Goal: Task Accomplishment & Management: Use online tool/utility

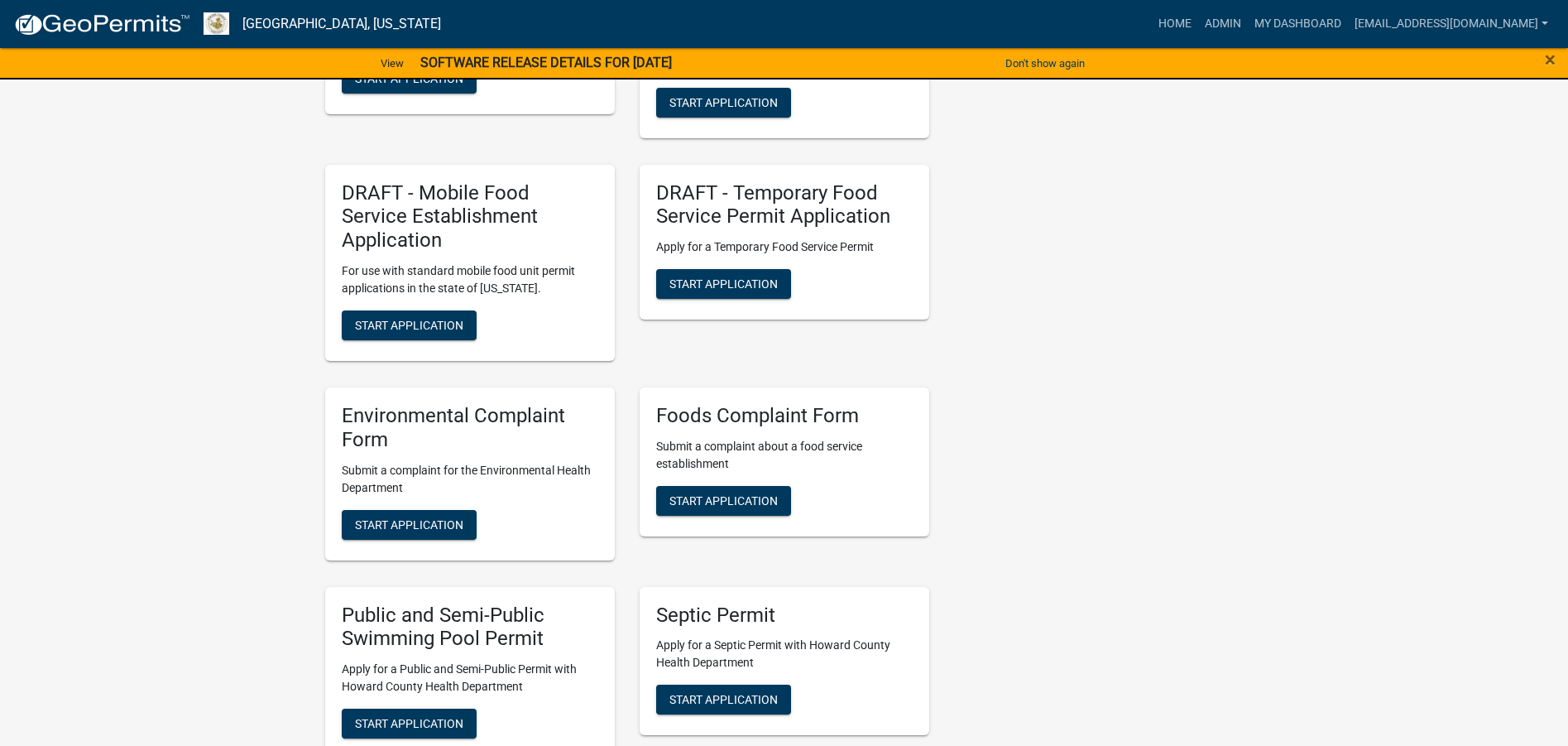
scroll to position [2401, 0]
click at [385, 517] on span "Start Application" at bounding box center [409, 522] width 108 height 13
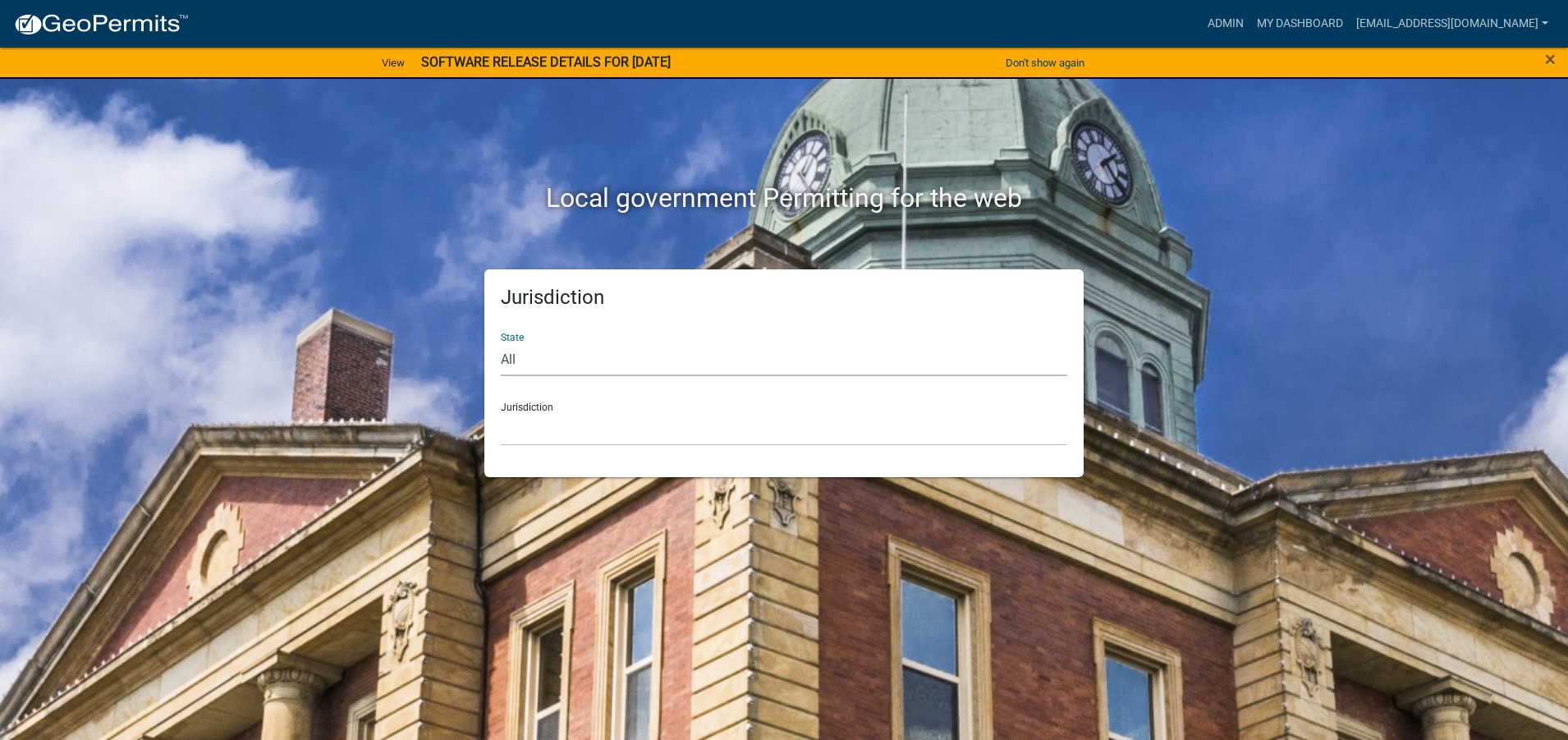
click at [517, 362] on select "All [US_STATE] [US_STATE] [US_STATE] [US_STATE] [US_STATE] [US_STATE] [US_STATE…" at bounding box center [783, 360] width 566 height 34
select select "[US_STATE]"
click at [500, 343] on select "All [US_STATE] [US_STATE] [US_STATE] [US_STATE] [US_STATE] [US_STATE] [US_STATE…" at bounding box center [783, 360] width 566 height 34
click at [520, 409] on div "Jurisdiction City of [GEOGRAPHIC_DATA], [US_STATE] City of [GEOGRAPHIC_DATA], […" at bounding box center [783, 418] width 566 height 57
click at [520, 403] on div "Jurisdiction City of Charlestown, Indiana City of Jeffersonville, Indiana City …" at bounding box center [783, 418] width 566 height 57
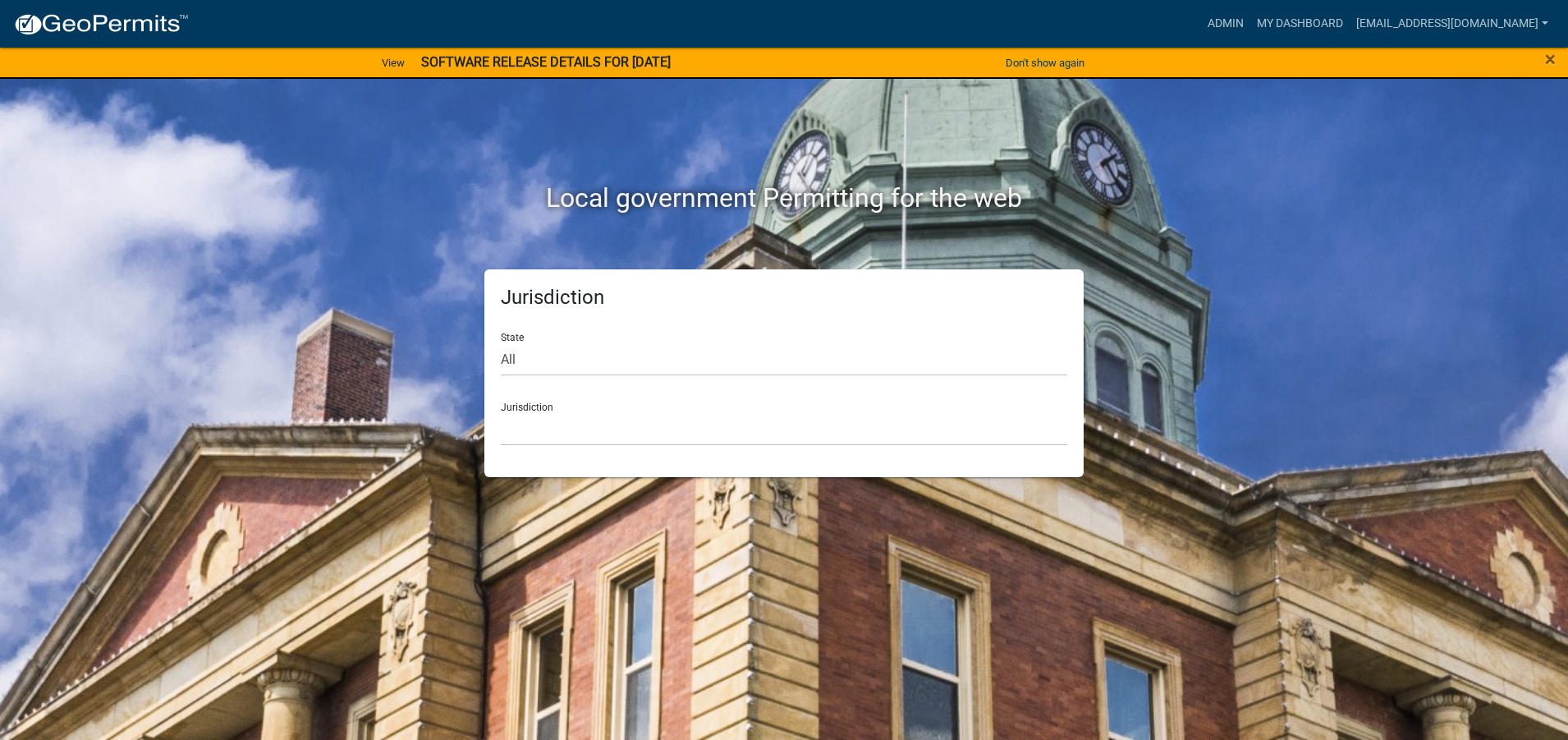
click at [510, 402] on div "Jurisdiction City of Charlestown, Indiana City of Jeffersonville, Indiana City …" at bounding box center [783, 418] width 566 height 57
click at [555, 404] on div "Jurisdiction City of Charlestown, Indiana City of Jeffersonville, Indiana City …" at bounding box center [783, 418] width 566 height 57
drag, startPoint x: 539, startPoint y: 406, endPoint x: 527, endPoint y: 407, distance: 12.0
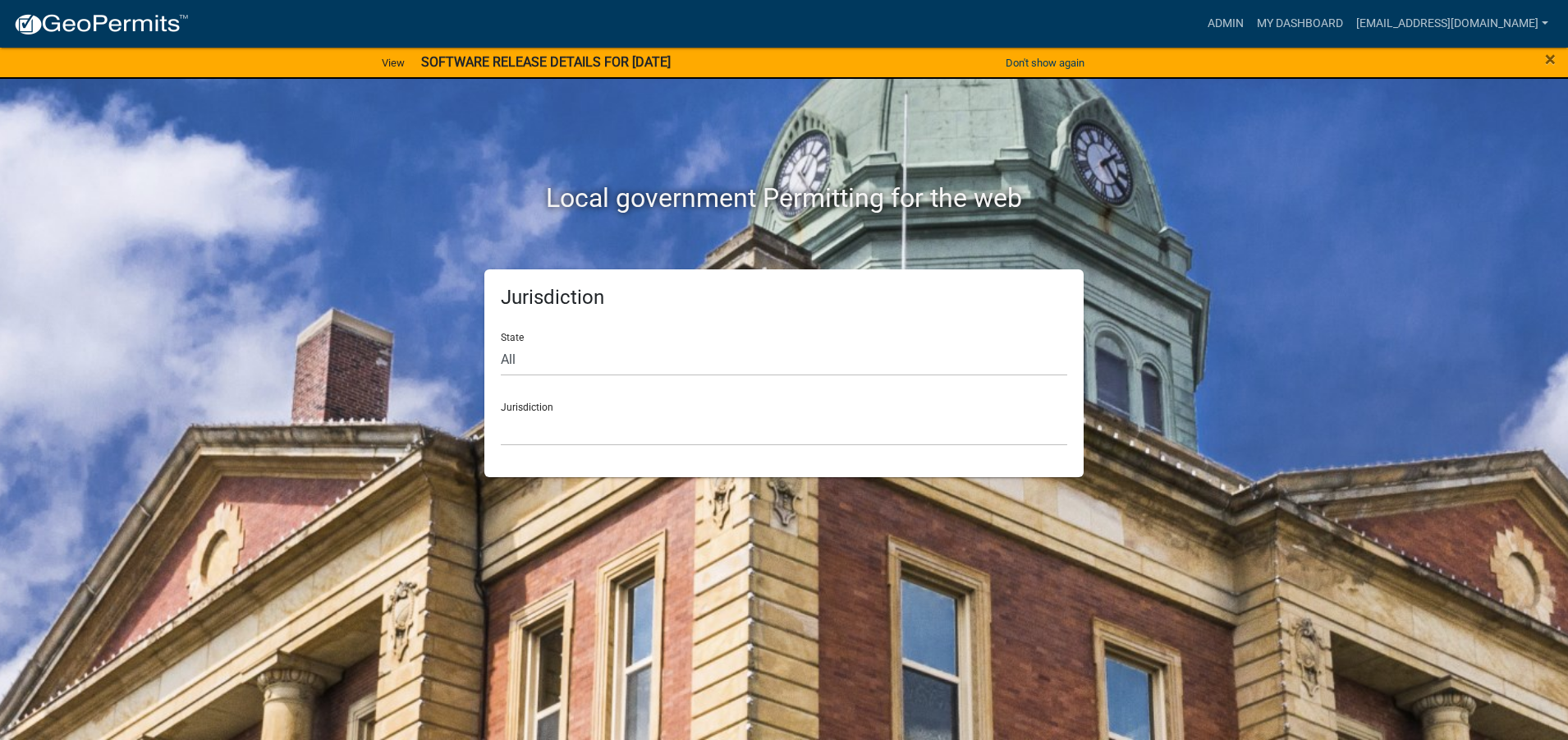
click at [529, 407] on div "Jurisdiction City of Charlestown, Indiana City of Jeffersonville, Indiana City …" at bounding box center [783, 418] width 566 height 57
click at [527, 407] on div "Jurisdiction City of Charlestown, Indiana City of Jeffersonville, Indiana City …" at bounding box center [783, 418] width 566 height 57
click at [546, 407] on div "Jurisdiction City of Charlestown, Indiana City of Jeffersonville, Indiana City …" at bounding box center [783, 418] width 566 height 57
click at [545, 404] on div "Jurisdiction City of Charlestown, Indiana City of Jeffersonville, Indiana City …" at bounding box center [783, 418] width 566 height 57
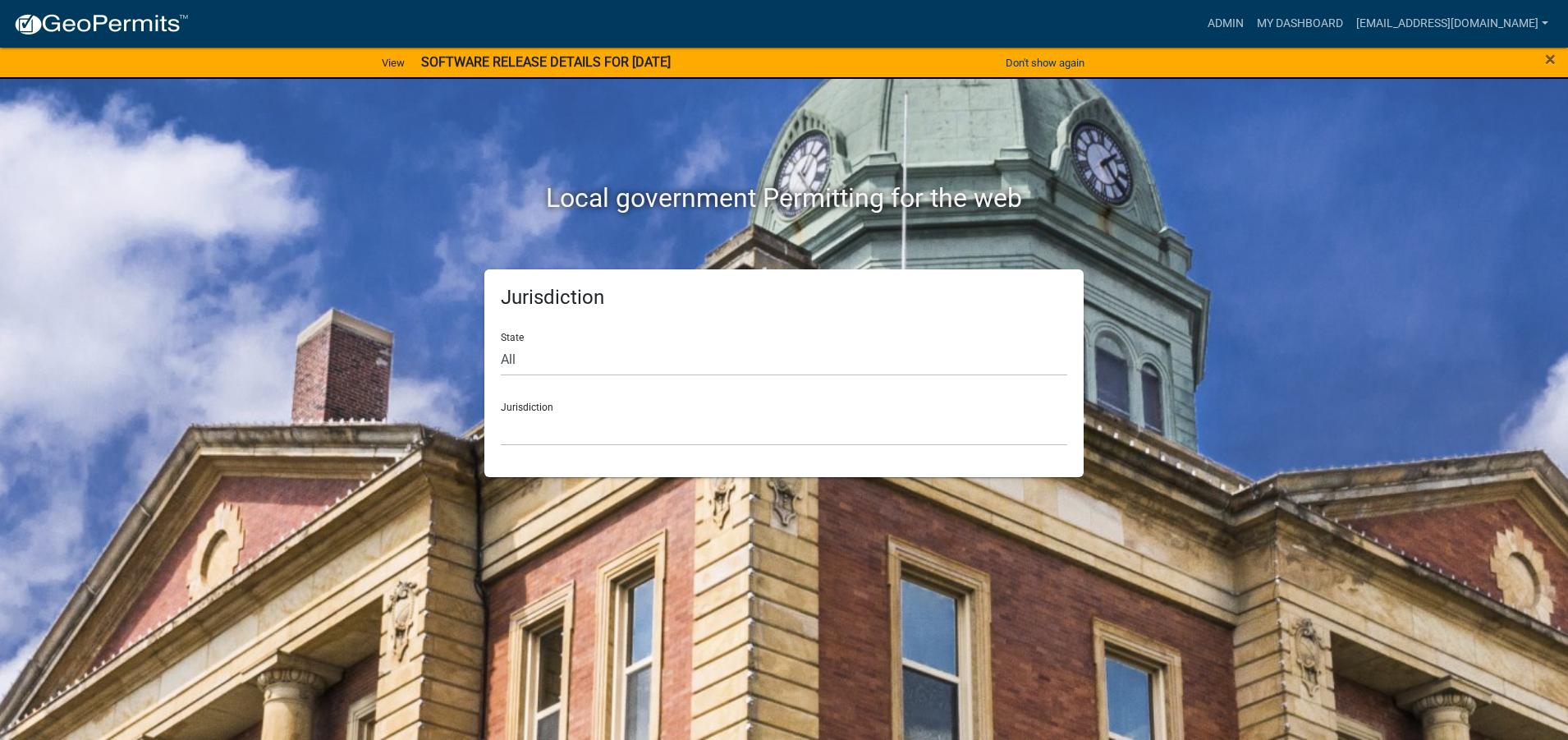
click at [524, 406] on div "Jurisdiction City of Charlestown, Indiana City of Jeffersonville, Indiana City …" at bounding box center [783, 418] width 566 height 57
click at [504, 406] on div "Jurisdiction City of Charlestown, Indiana City of Jeffersonville, Indiana City …" at bounding box center [783, 418] width 566 height 57
click at [546, 358] on select "All Colorado Georgia Indiana Iowa Kansas Minnesota Ohio South Carolina Wisconsin" at bounding box center [783, 360] width 566 height 34
click at [500, 343] on select "All Colorado Georgia Indiana Iowa Kansas Minnesota Ohio South Carolina Wisconsin" at bounding box center [783, 360] width 566 height 34
click at [521, 407] on div "Jurisdiction City of Charlestown, Indiana City of Jeffersonville, Indiana City …" at bounding box center [783, 418] width 566 height 57
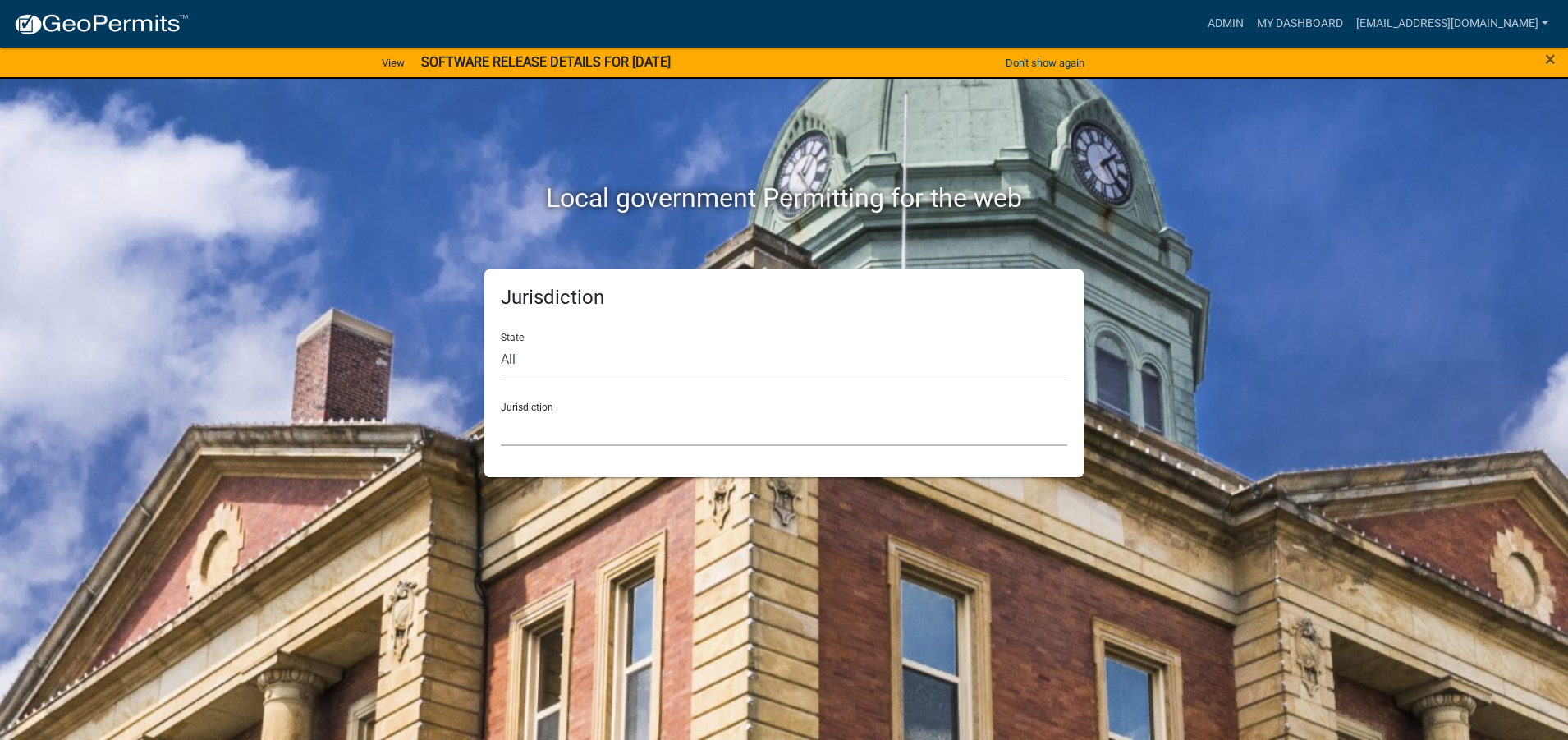
click at [526, 434] on select "City of Charlestown, Indiana City of Jeffersonville, Indiana City of Logansport…" at bounding box center [783, 429] width 566 height 34
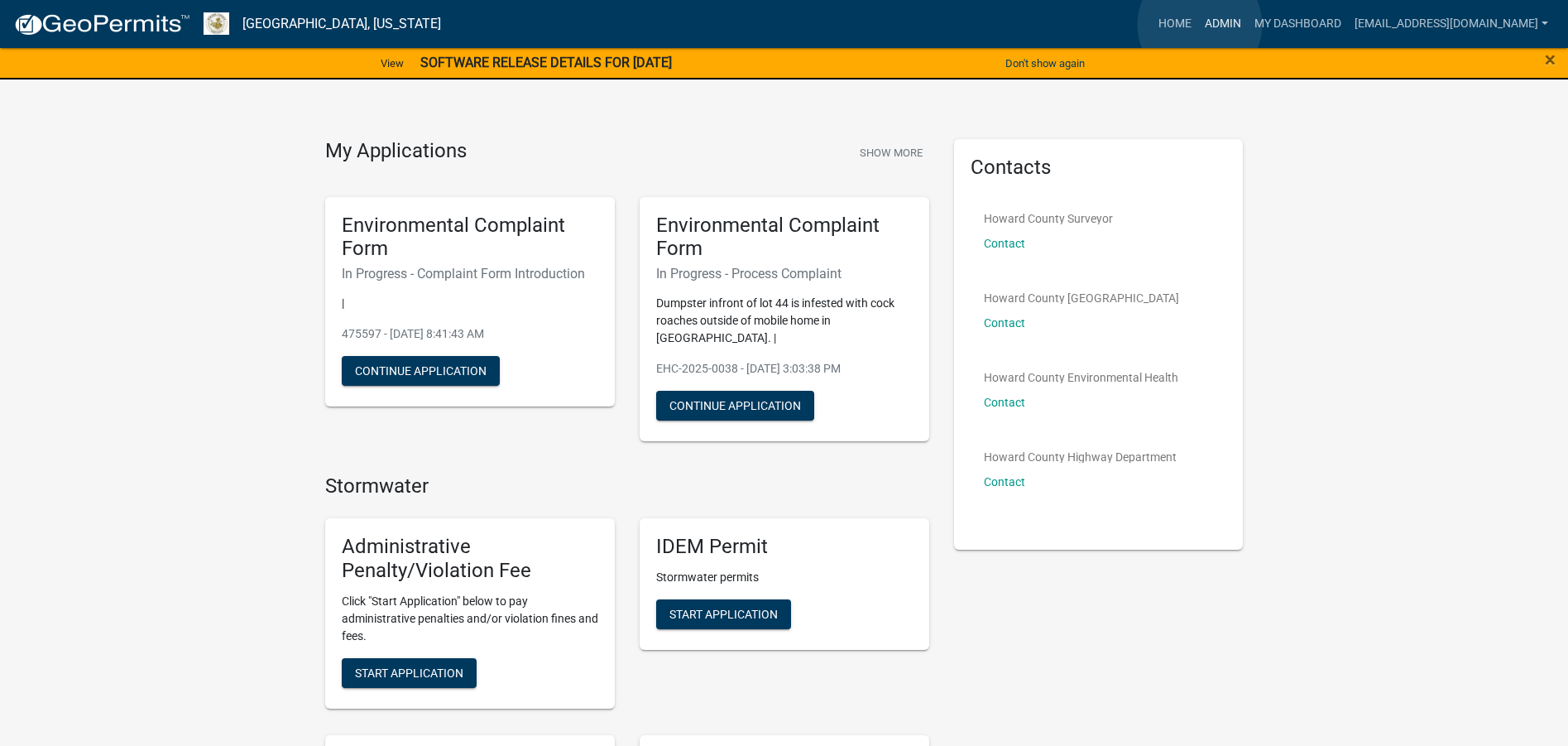
click at [1201, 25] on link "Admin" at bounding box center [1223, 24] width 50 height 32
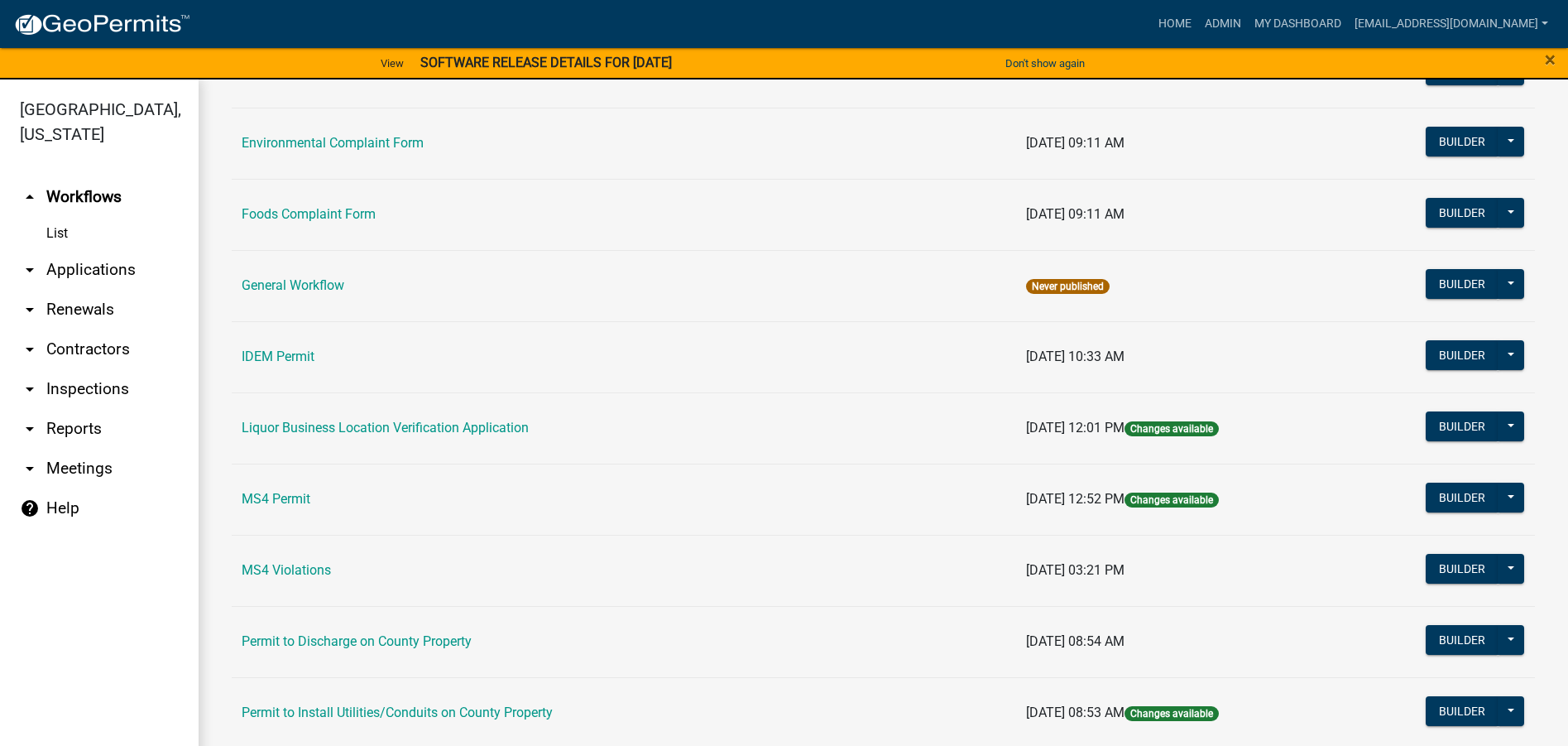
scroll to position [911, 0]
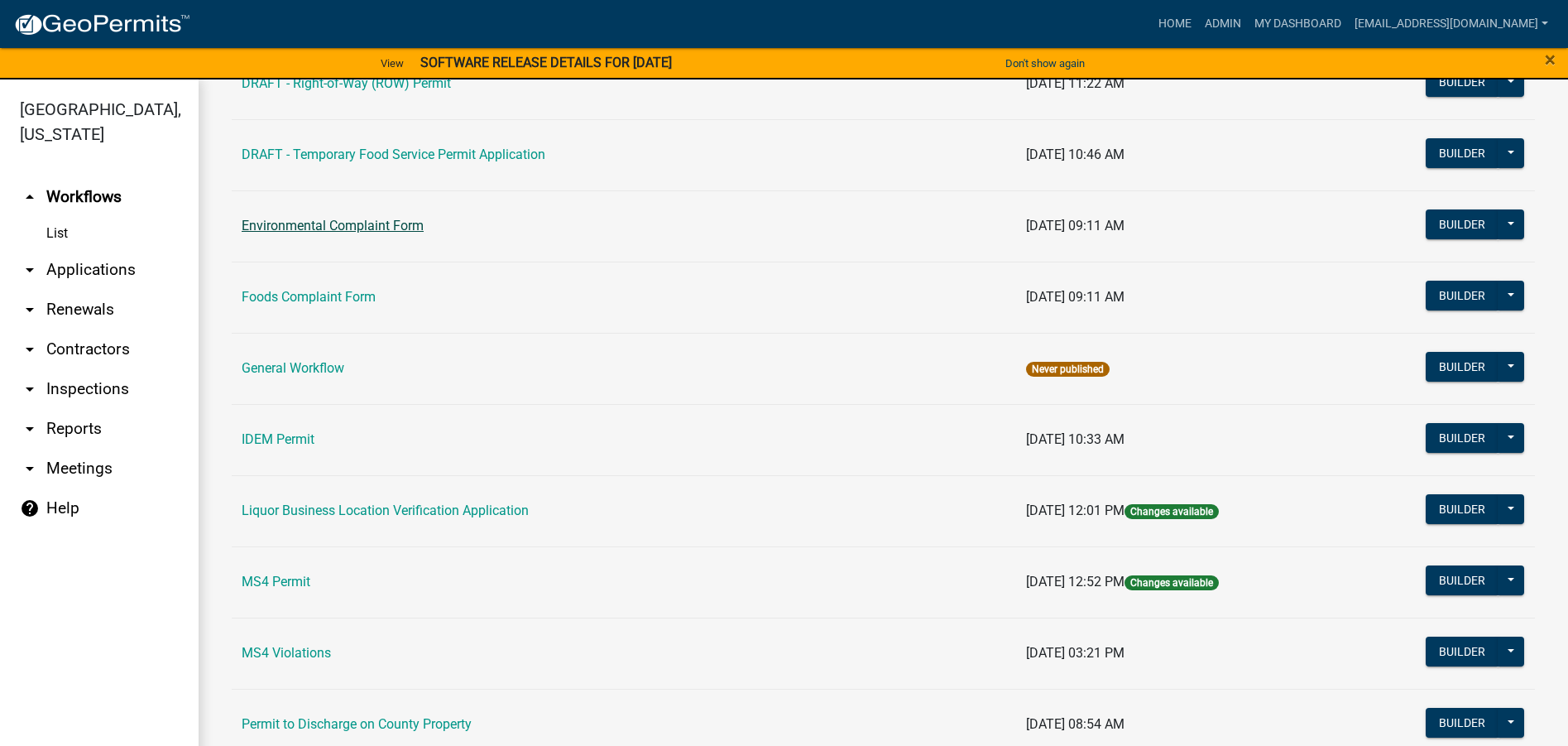
click at [406, 231] on link "Environmental Complaint Form" at bounding box center [332, 225] width 182 height 16
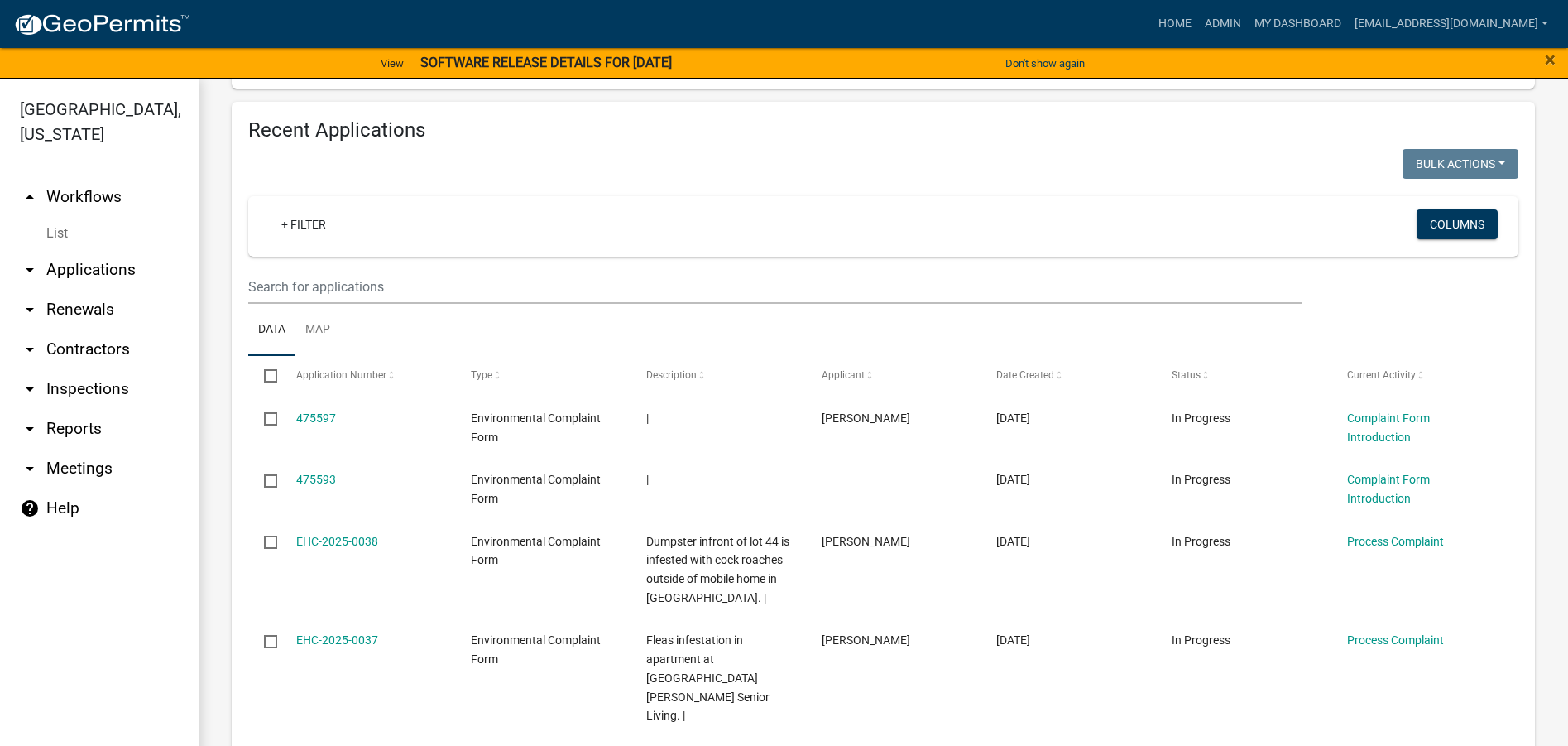
scroll to position [663, 0]
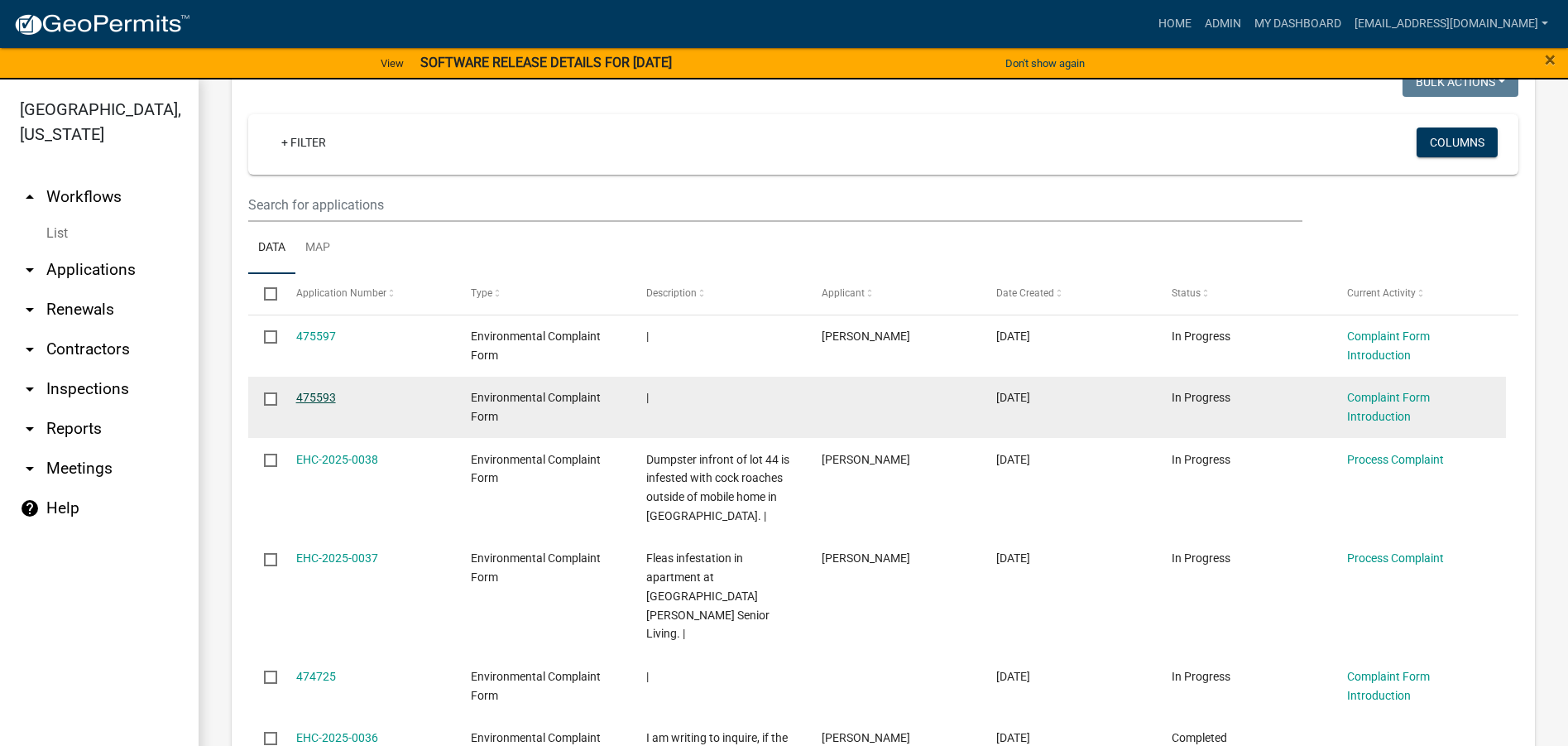
click at [323, 397] on link "475593" at bounding box center [316, 396] width 40 height 13
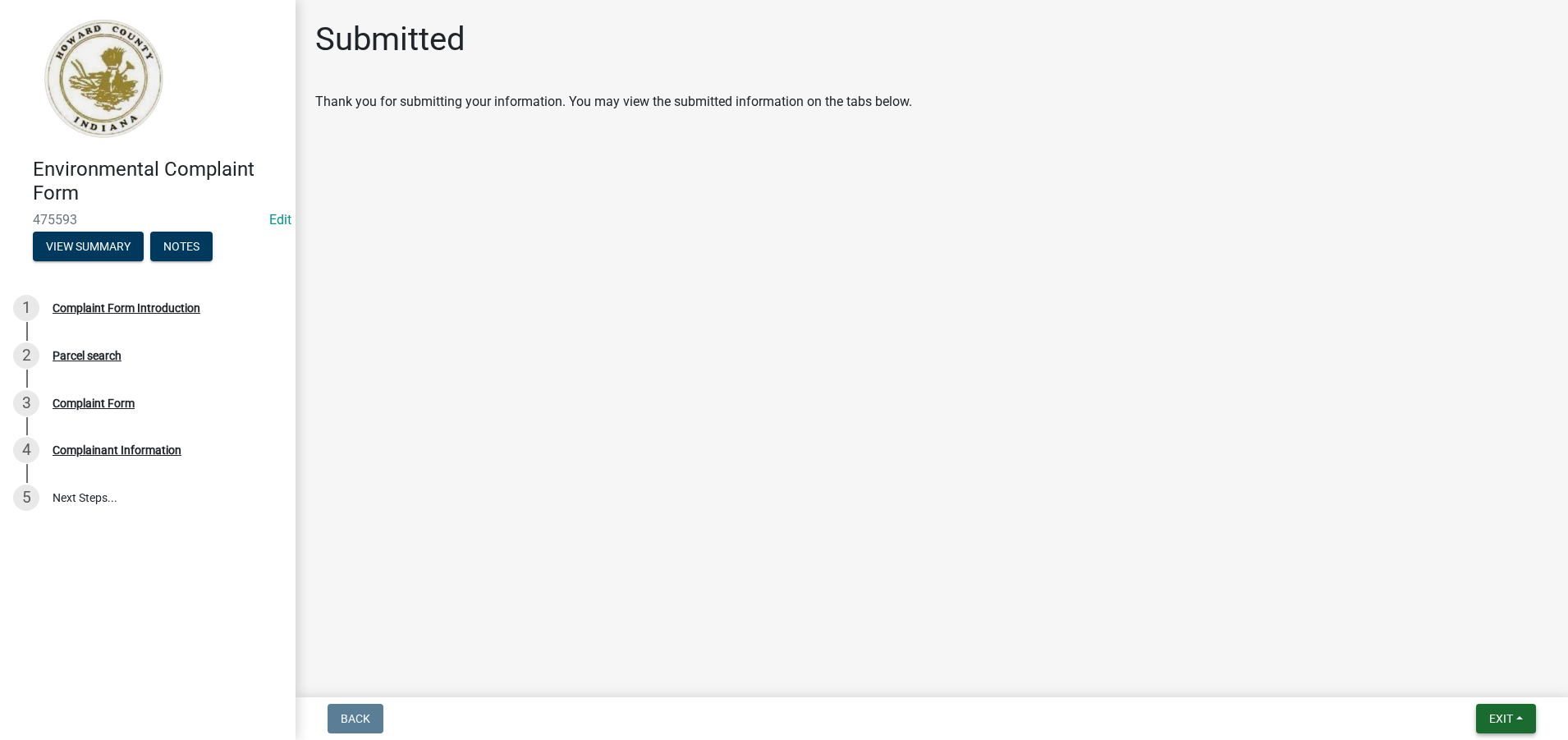
click at [1508, 714] on span "Exit" at bounding box center [1501, 718] width 24 height 13
click at [1466, 674] on button "Save & Exit" at bounding box center [1470, 676] width 131 height 39
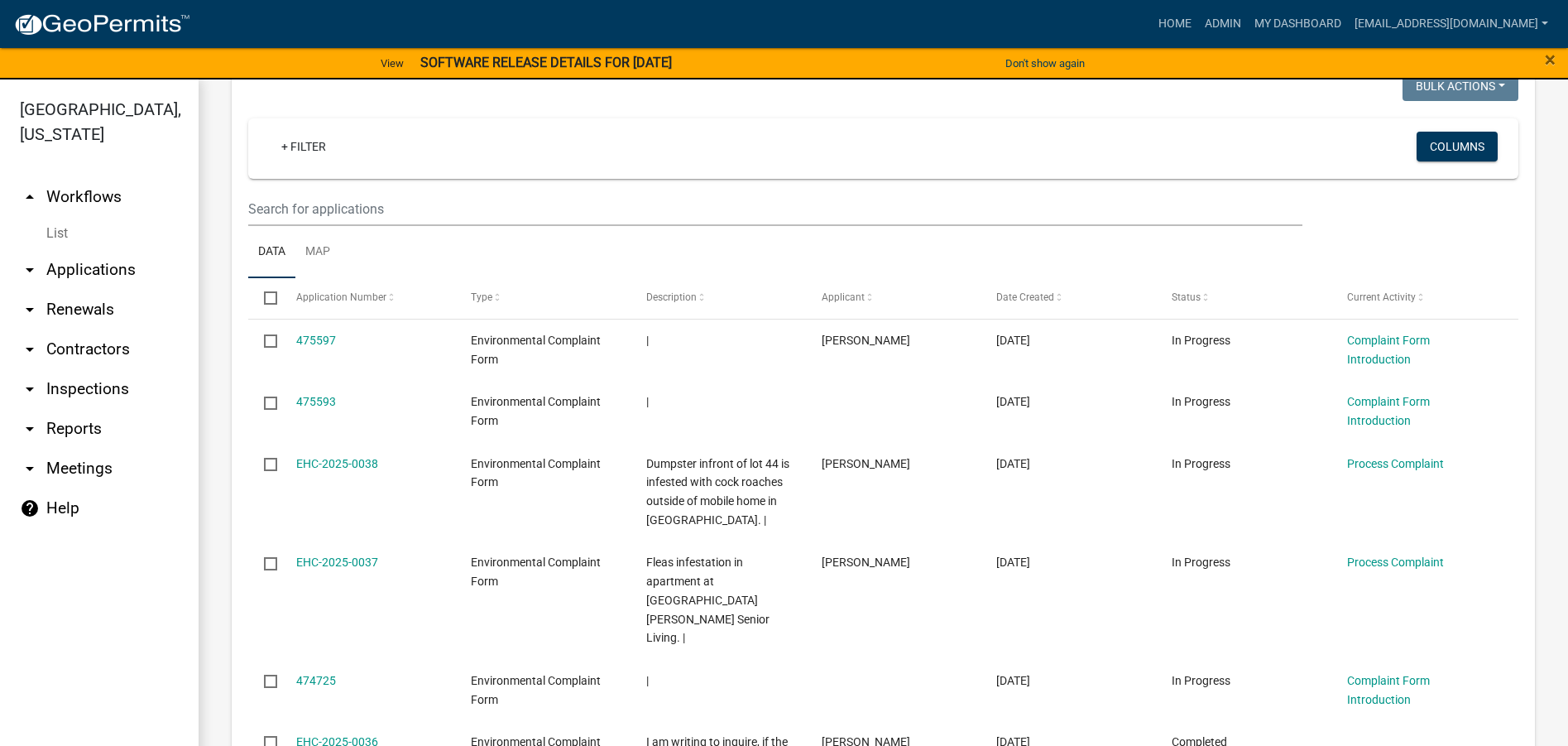
scroll to position [663, 0]
